Goal: Navigation & Orientation: Go to known website

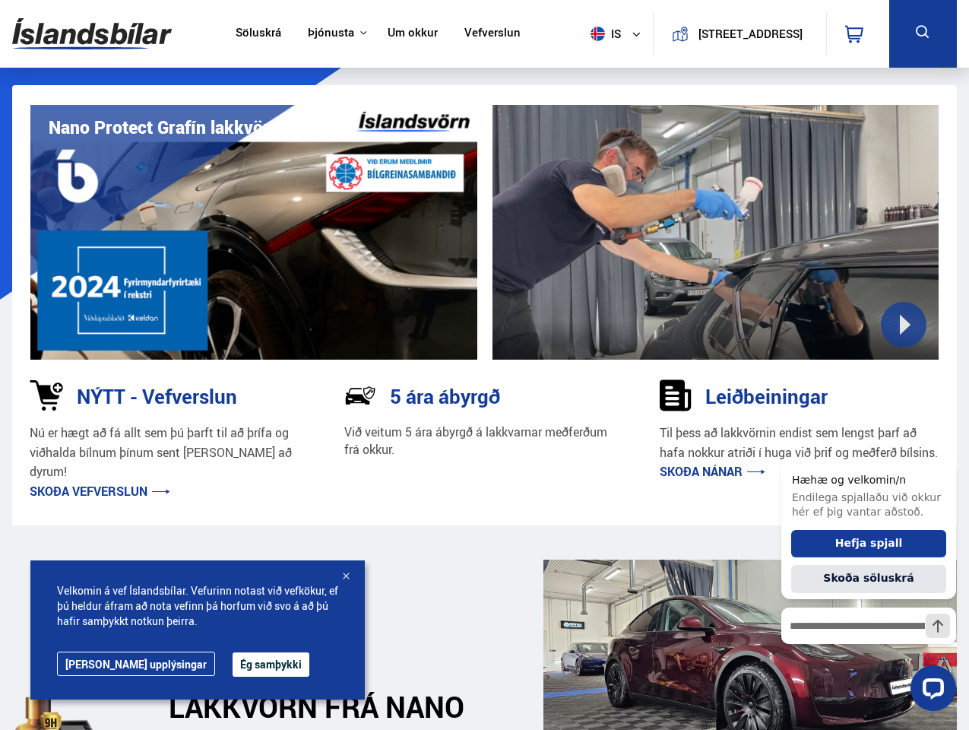
click at [92, 33] on img at bounding box center [92, 33] width 160 height 49
click at [600, 33] on span "is" at bounding box center [603, 34] width 38 height 14
click at [857, 33] on icon at bounding box center [854, 34] width 18 height 18
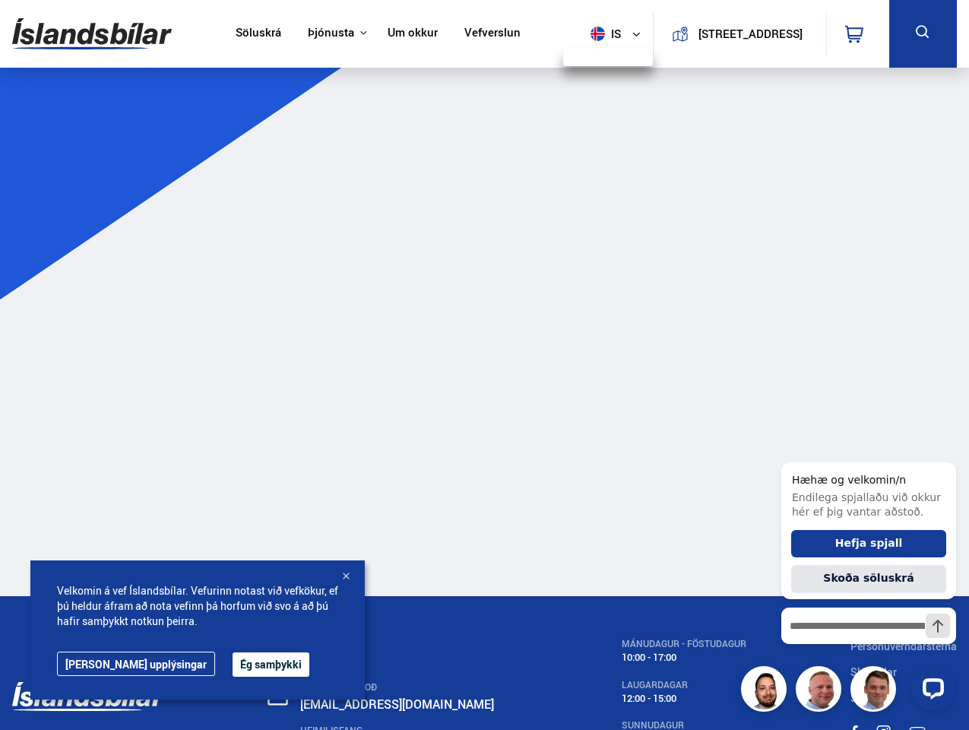
click at [923, 33] on icon at bounding box center [923, 32] width 19 height 19
click at [233, 664] on button "Ég samþykki" at bounding box center [271, 664] width 77 height 24
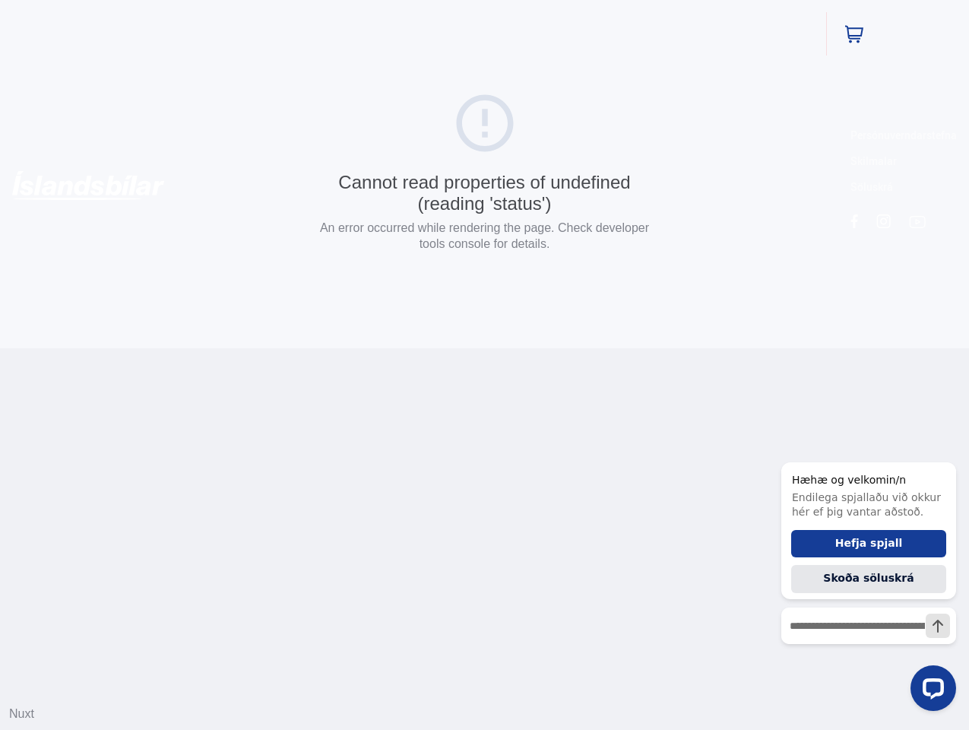
click at [346, 348] on html "Söluskrá Þjónusta Íslandsbílar [DOMAIN_NAME] Íslandsvörn Leiðbeiningar Um okkur…" at bounding box center [484, 174] width 969 height 348
